Goal: Task Accomplishment & Management: Manage account settings

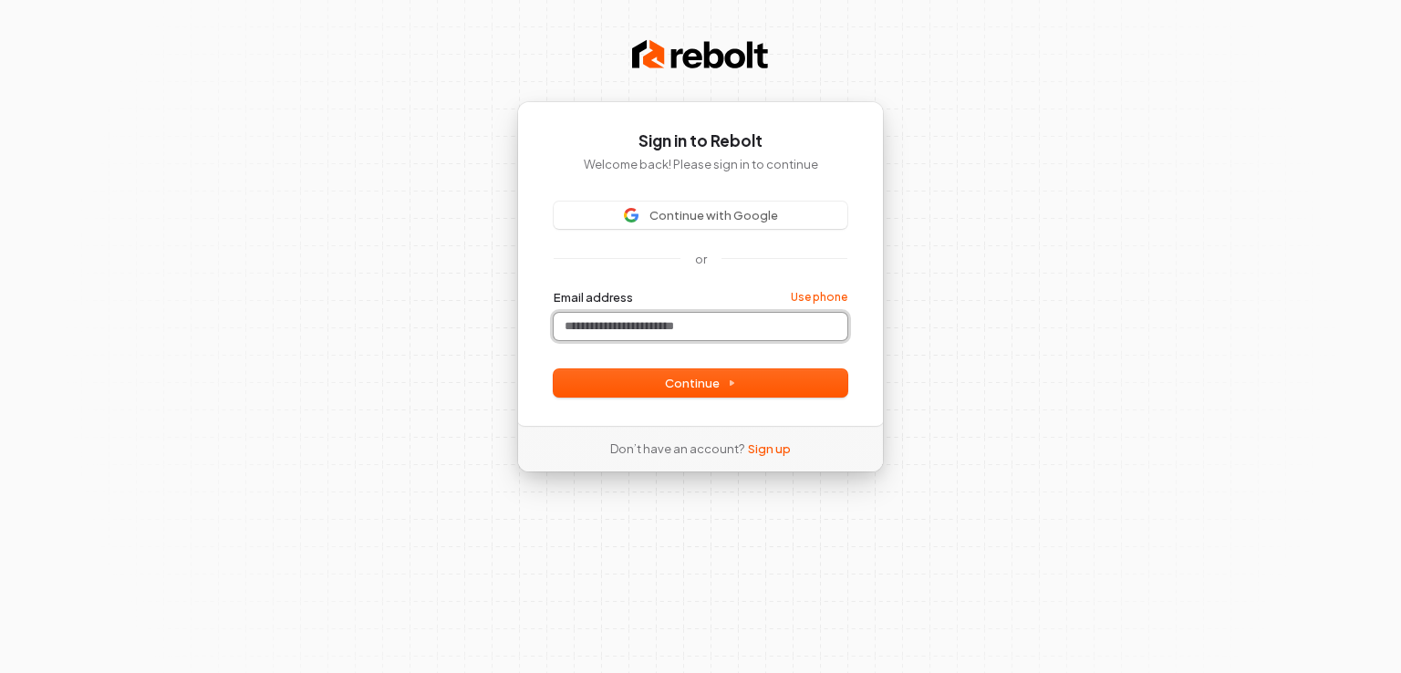
click at [616, 324] on input "Email address" at bounding box center [701, 326] width 294 height 27
click at [554, 289] on button "submit" at bounding box center [554, 289] width 0 height 0
type input "**********"
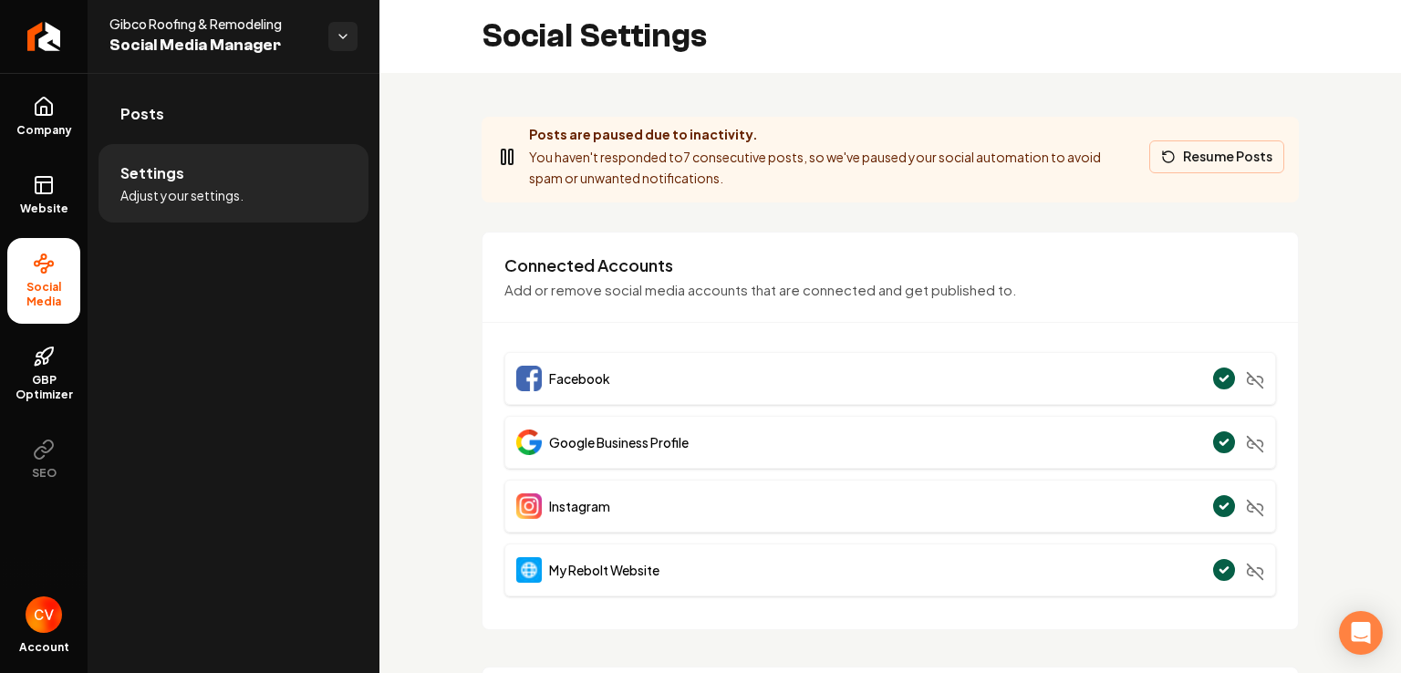
click at [1191, 158] on button "Resume Posts" at bounding box center [1217, 157] width 135 height 33
